Goal: Task Accomplishment & Management: Understand process/instructions

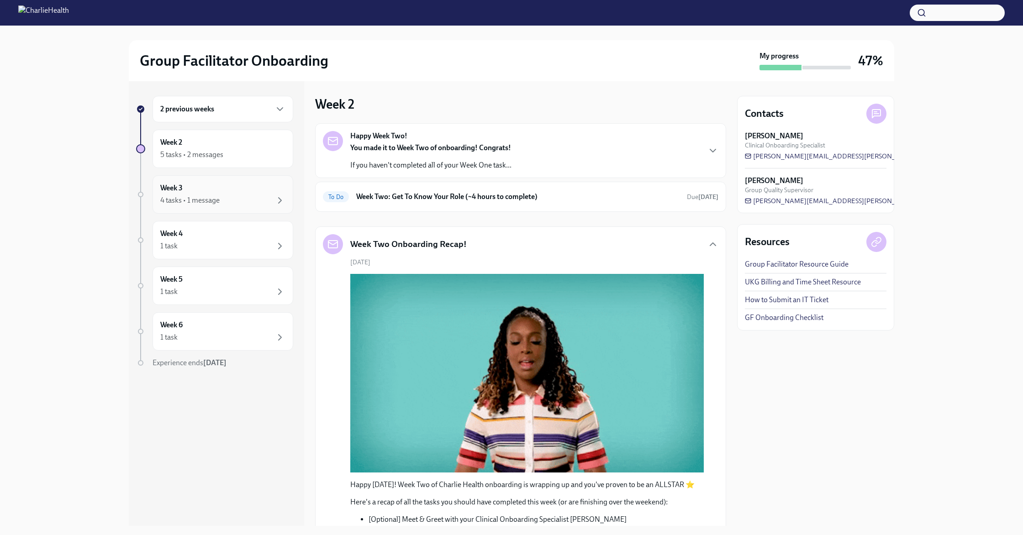
scroll to position [229, 0]
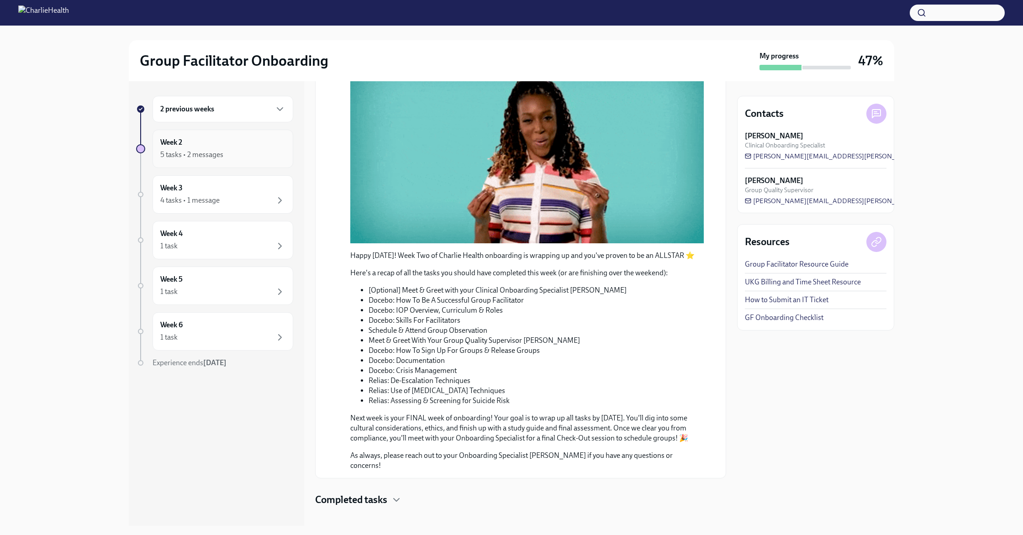
click at [238, 159] on div "5 tasks • 2 messages" at bounding box center [222, 154] width 125 height 11
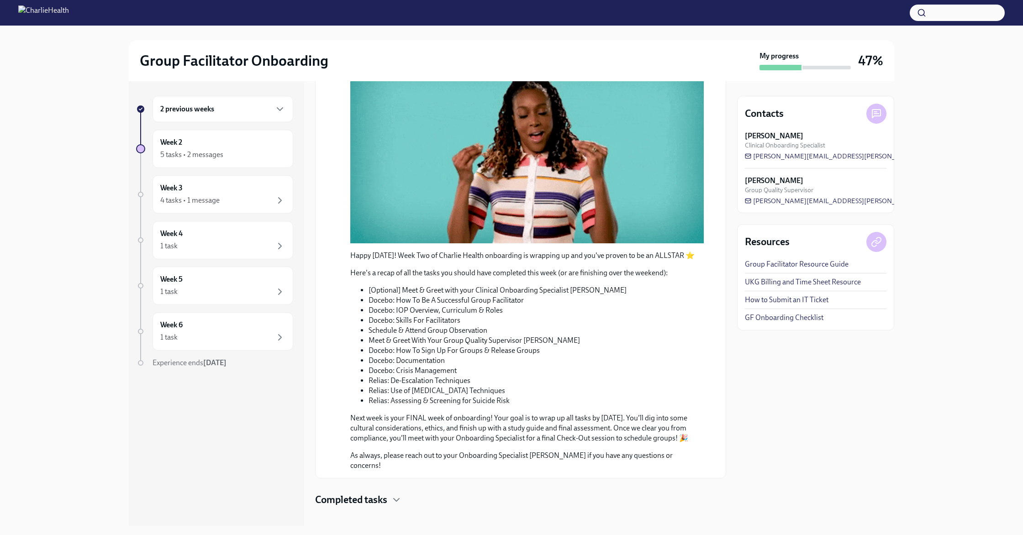
click at [225, 111] on div "2 previous weeks" at bounding box center [222, 109] width 125 height 11
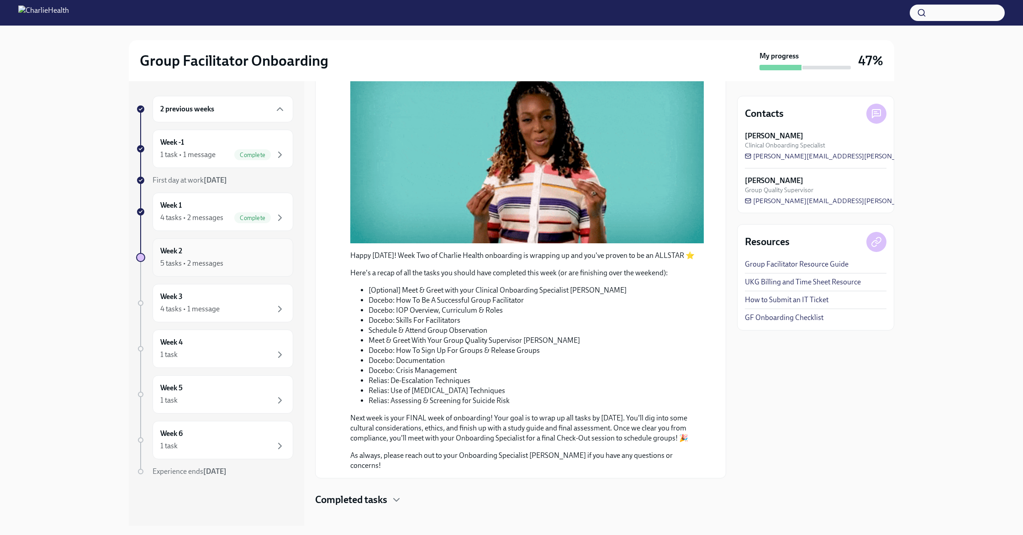
click at [229, 252] on div "Week 2 5 tasks • 2 messages" at bounding box center [222, 257] width 125 height 23
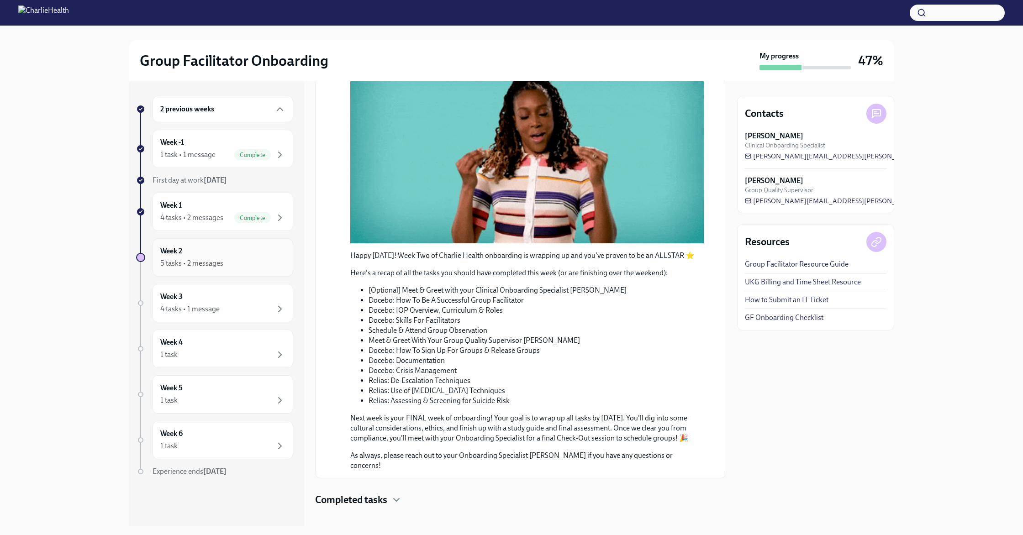
click at [201, 262] on div "5 tasks • 2 messages" at bounding box center [191, 264] width 63 height 10
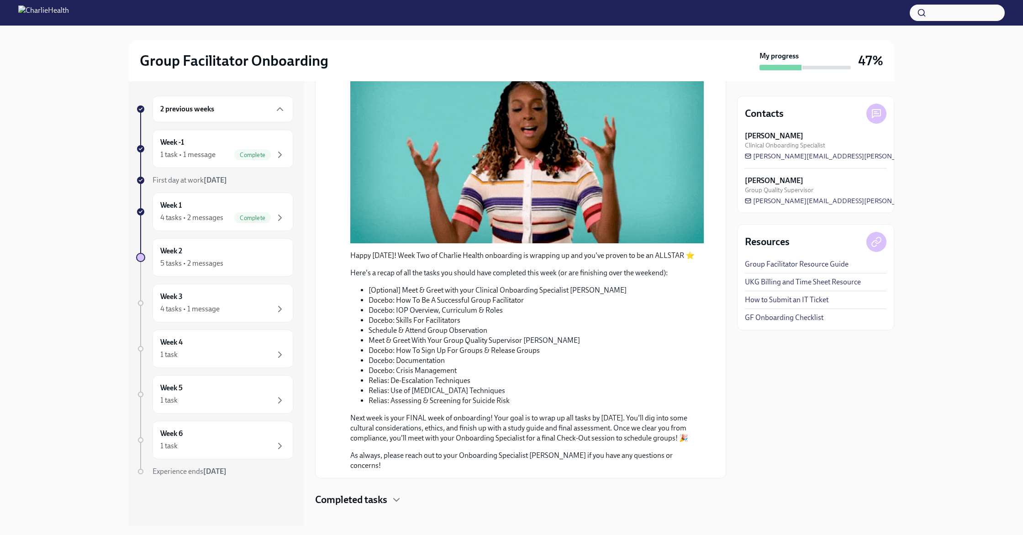
click at [391, 493] on div "Completed tasks" at bounding box center [520, 500] width 411 height 14
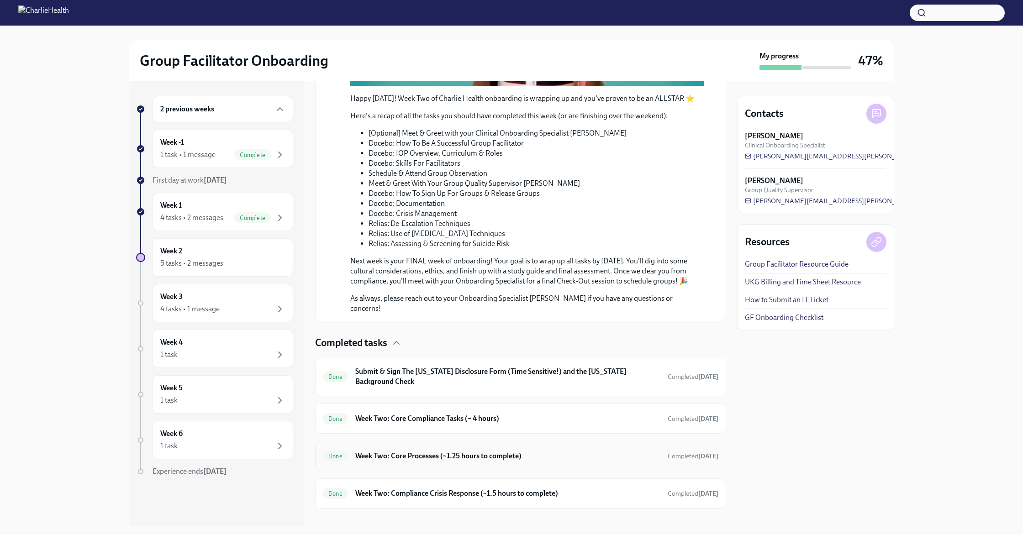
scroll to position [388, 0]
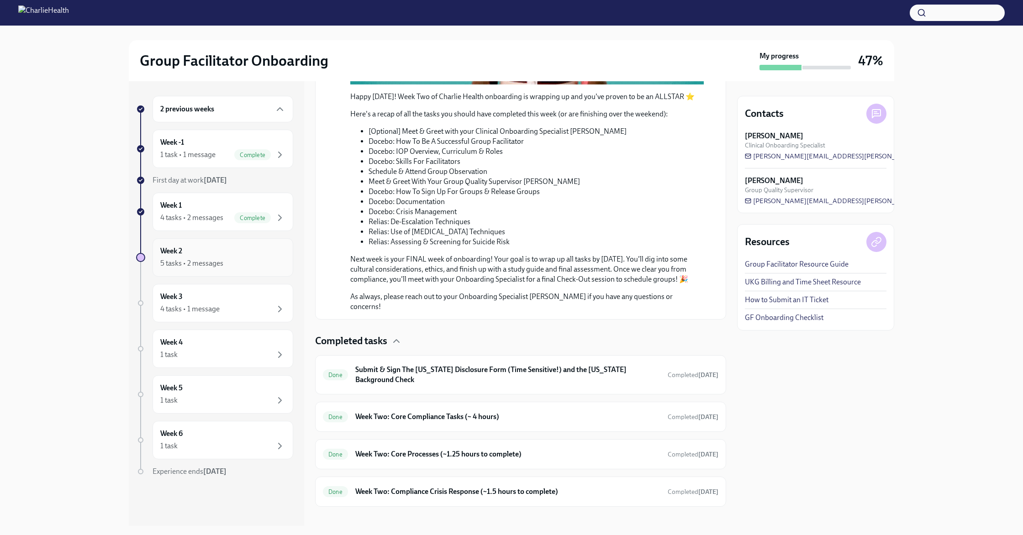
click at [225, 257] on div "Week 2 5 tasks • 2 messages" at bounding box center [222, 257] width 125 height 23
click at [230, 297] on div "Week 3 4 tasks • 1 message" at bounding box center [222, 303] width 125 height 23
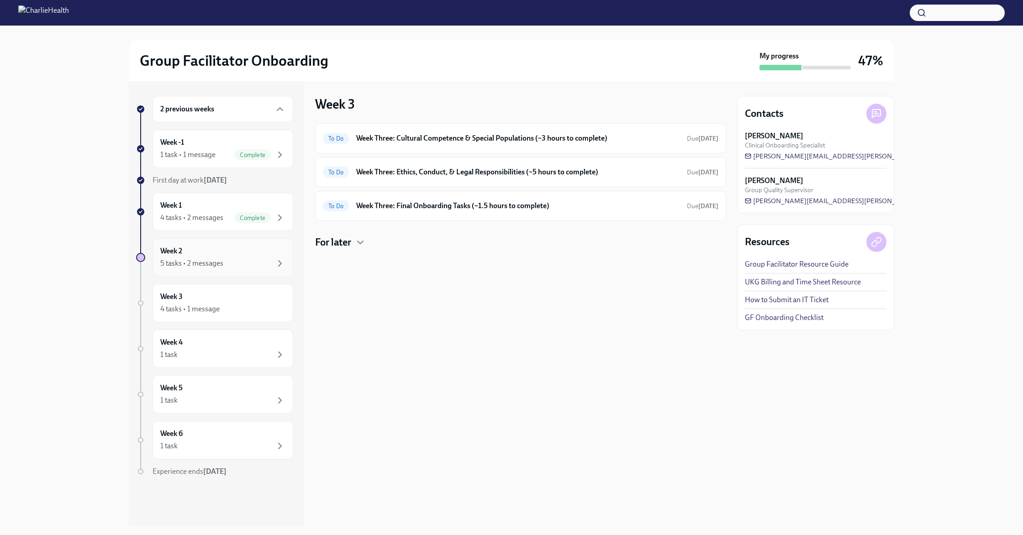
click at [278, 258] on div "Week 2 5 tasks • 2 messages" at bounding box center [222, 257] width 125 height 23
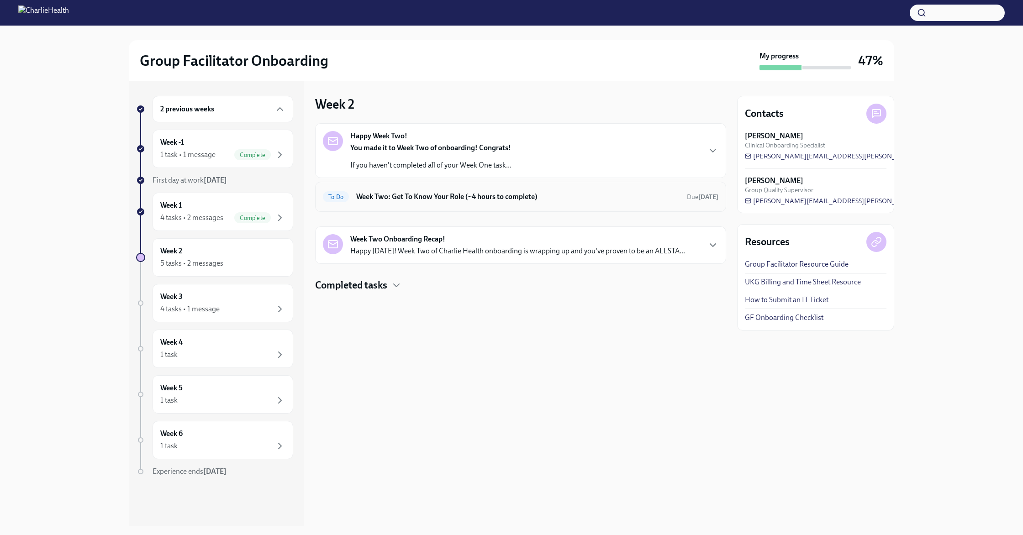
click at [419, 200] on h6 "Week Two: Get To Know Your Role (~4 hours to complete)" at bounding box center [517, 197] width 323 height 10
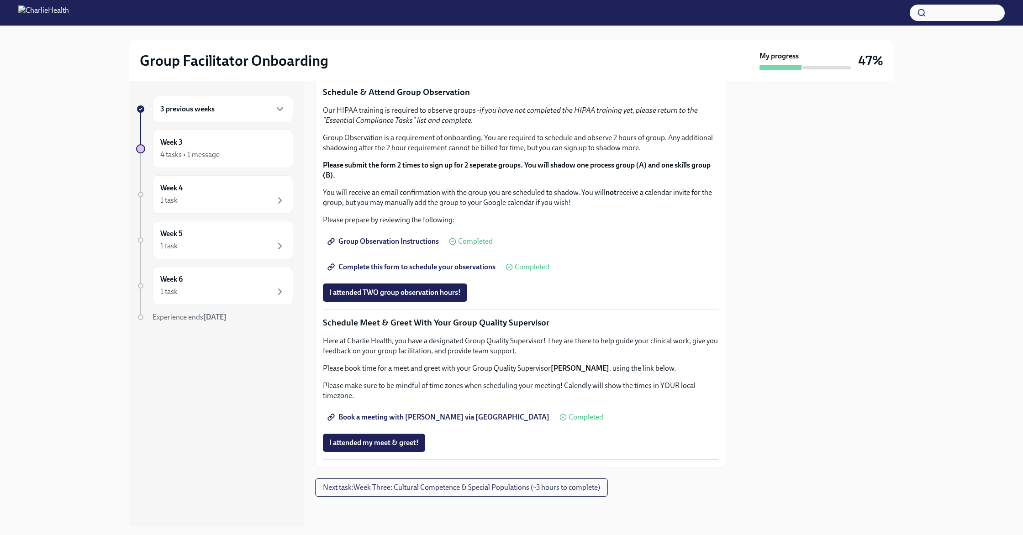
scroll to position [713, 0]
click at [211, 152] on div "4 tasks • 1 message" at bounding box center [189, 155] width 59 height 10
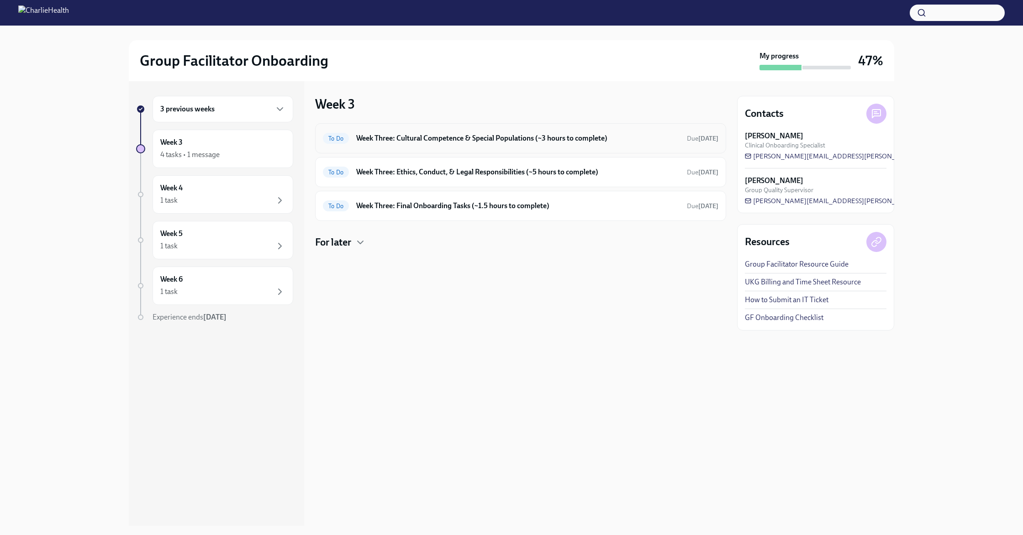
click at [400, 137] on h6 "Week Three: Cultural Competence & Special Populations (~3 hours to complete)" at bounding box center [517, 138] width 323 height 10
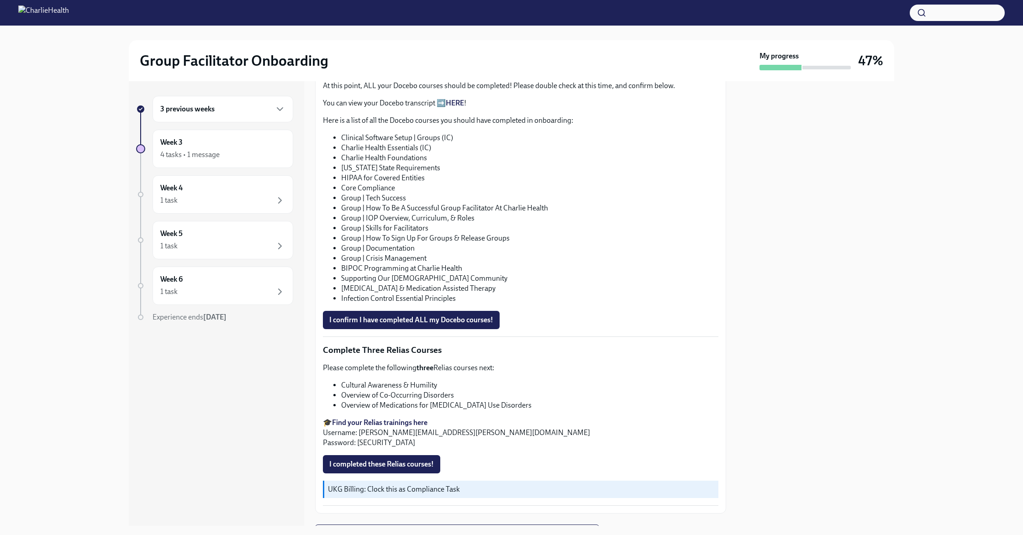
scroll to position [577, 0]
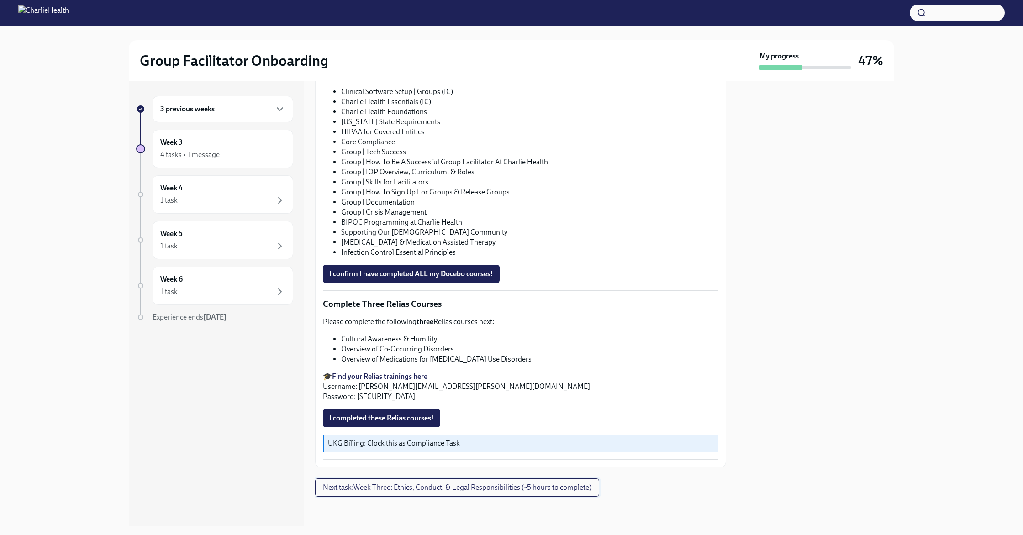
click at [492, 489] on span "Next task : Week Three: Ethics, Conduct, & Legal Responsibilities (~5 hours to …" at bounding box center [457, 487] width 269 height 9
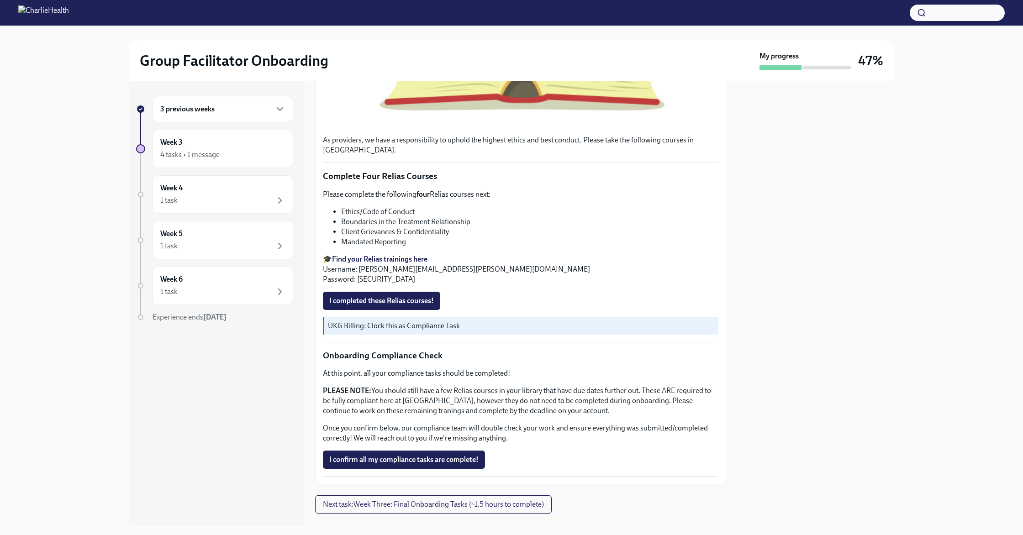
scroll to position [364, 0]
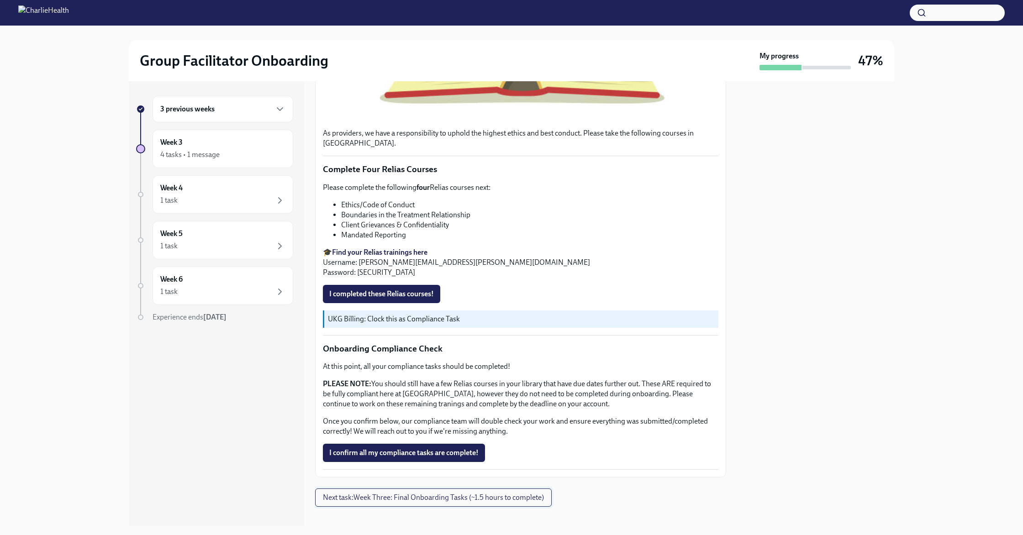
click at [431, 493] on span "Next task : Week Three: Final Onboarding Tasks (~1.5 hours to complete)" at bounding box center [433, 497] width 221 height 9
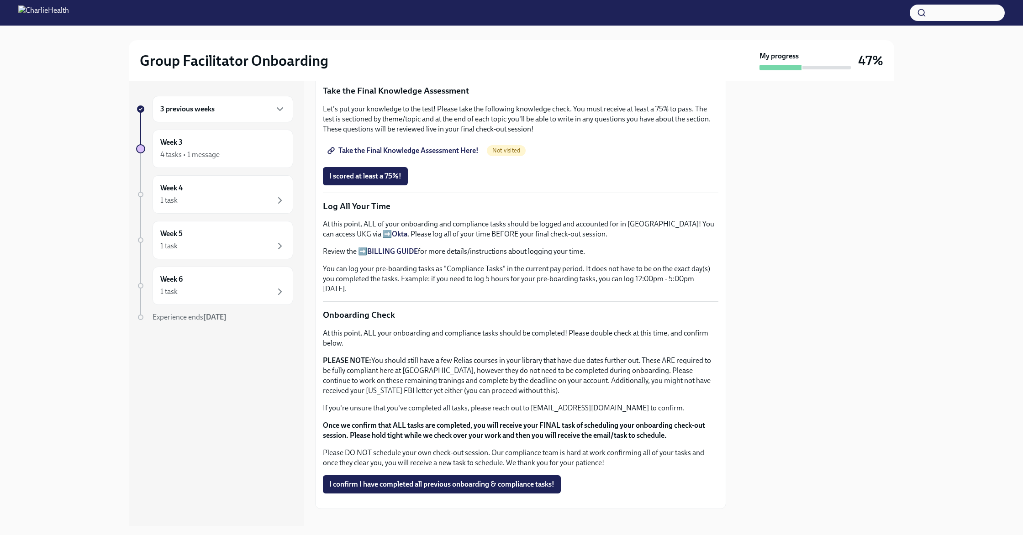
scroll to position [543, 0]
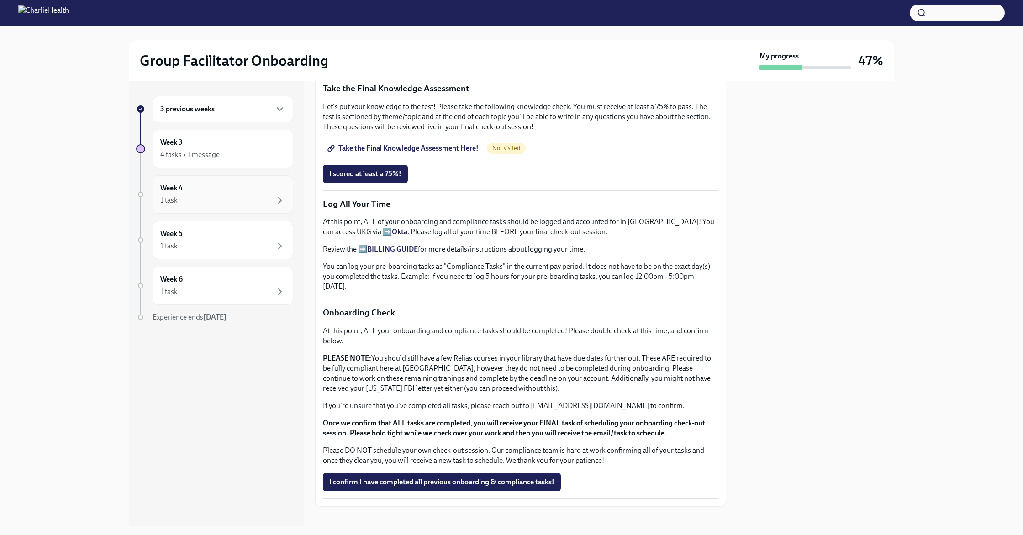
click at [223, 184] on div "Week 4 1 task" at bounding box center [222, 194] width 125 height 23
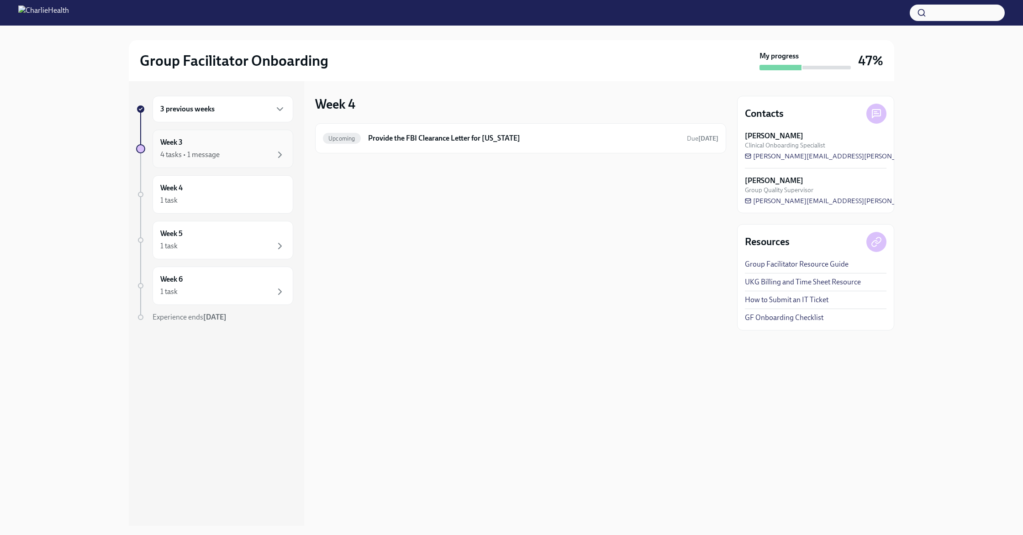
click at [240, 153] on div "4 tasks • 1 message" at bounding box center [222, 154] width 125 height 11
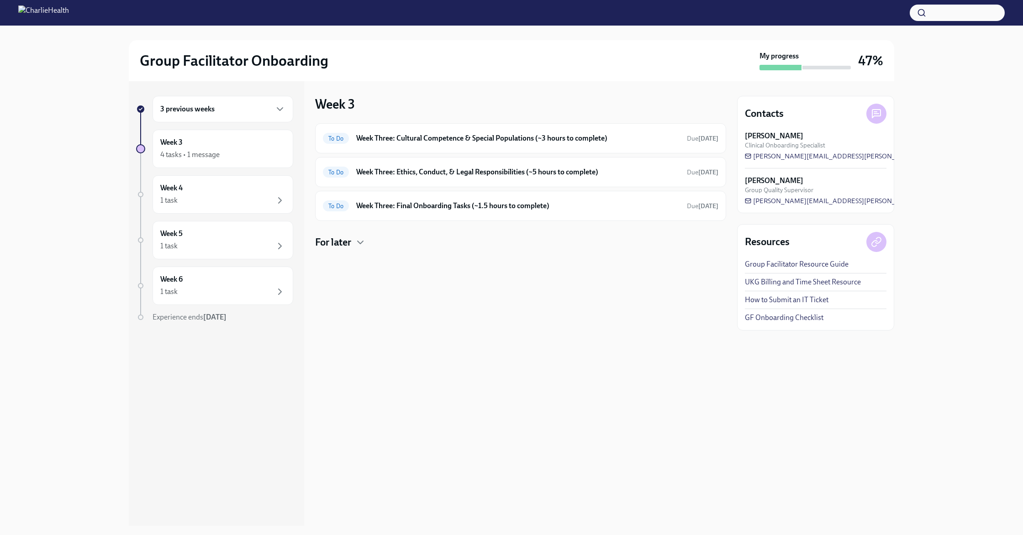
click at [256, 111] on div "3 previous weeks" at bounding box center [222, 109] width 125 height 11
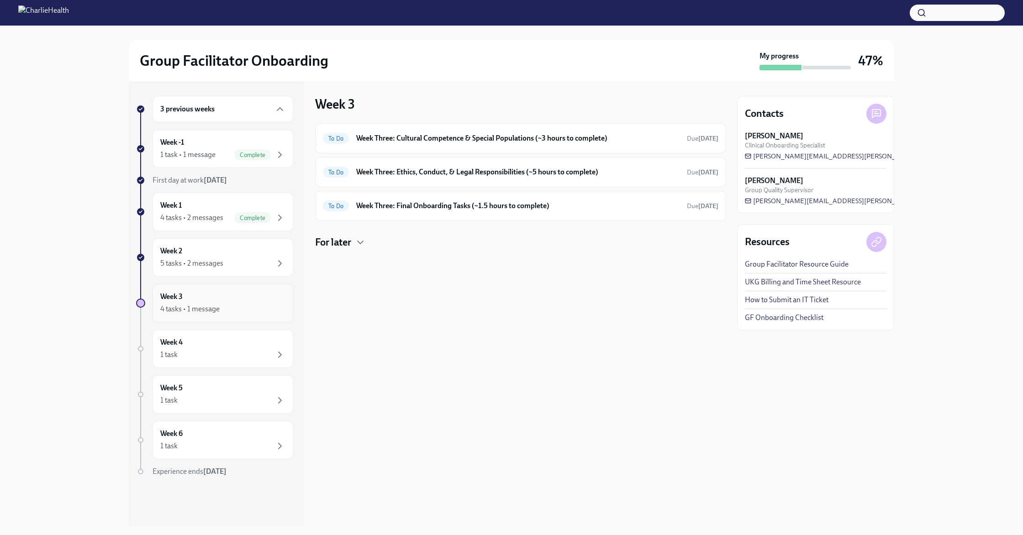
click at [218, 299] on div "Week 3 4 tasks • 1 message" at bounding box center [222, 303] width 125 height 23
